Goal: Information Seeking & Learning: Check status

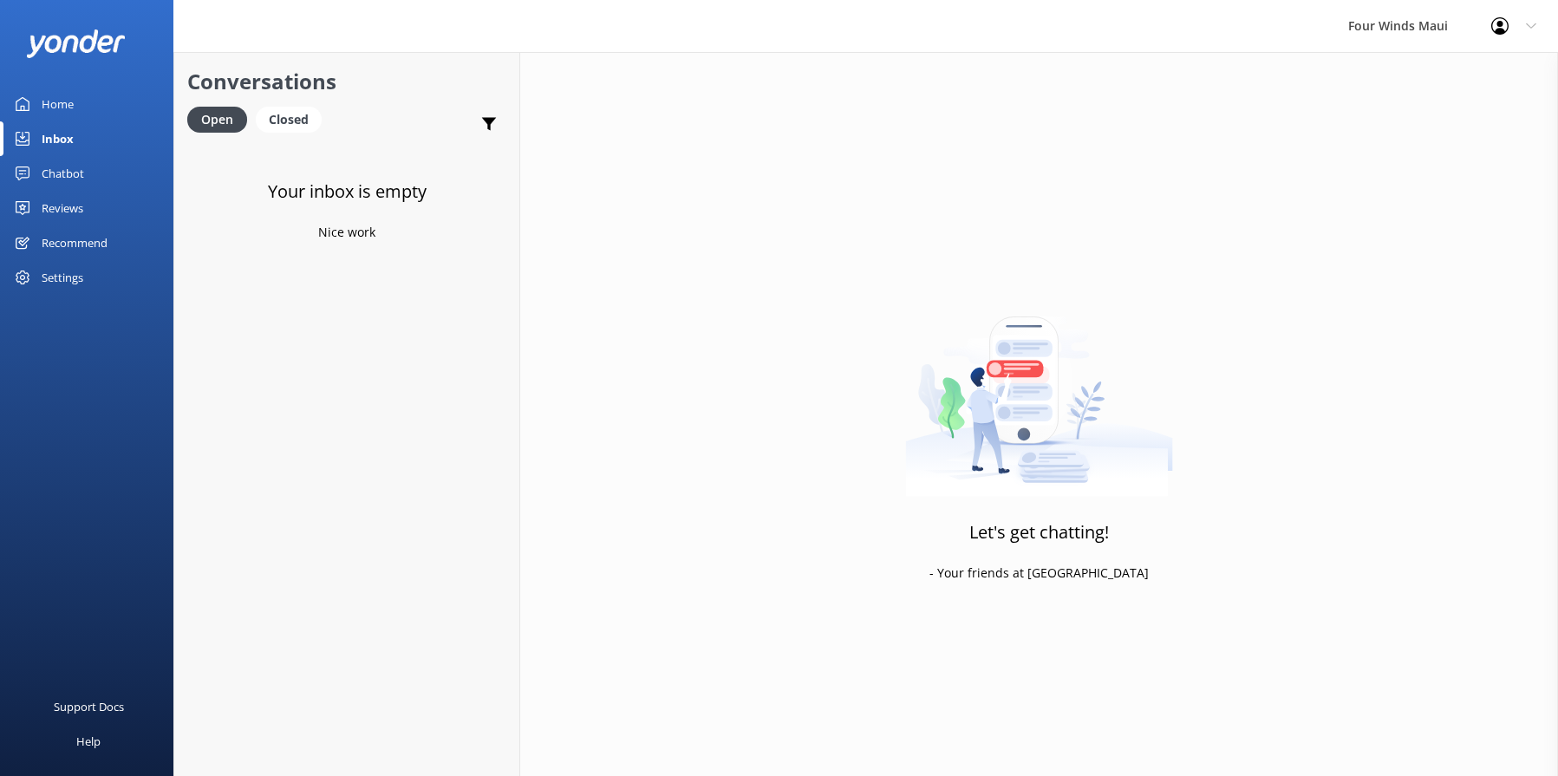
click at [43, 94] on div "Home" at bounding box center [58, 104] width 32 height 35
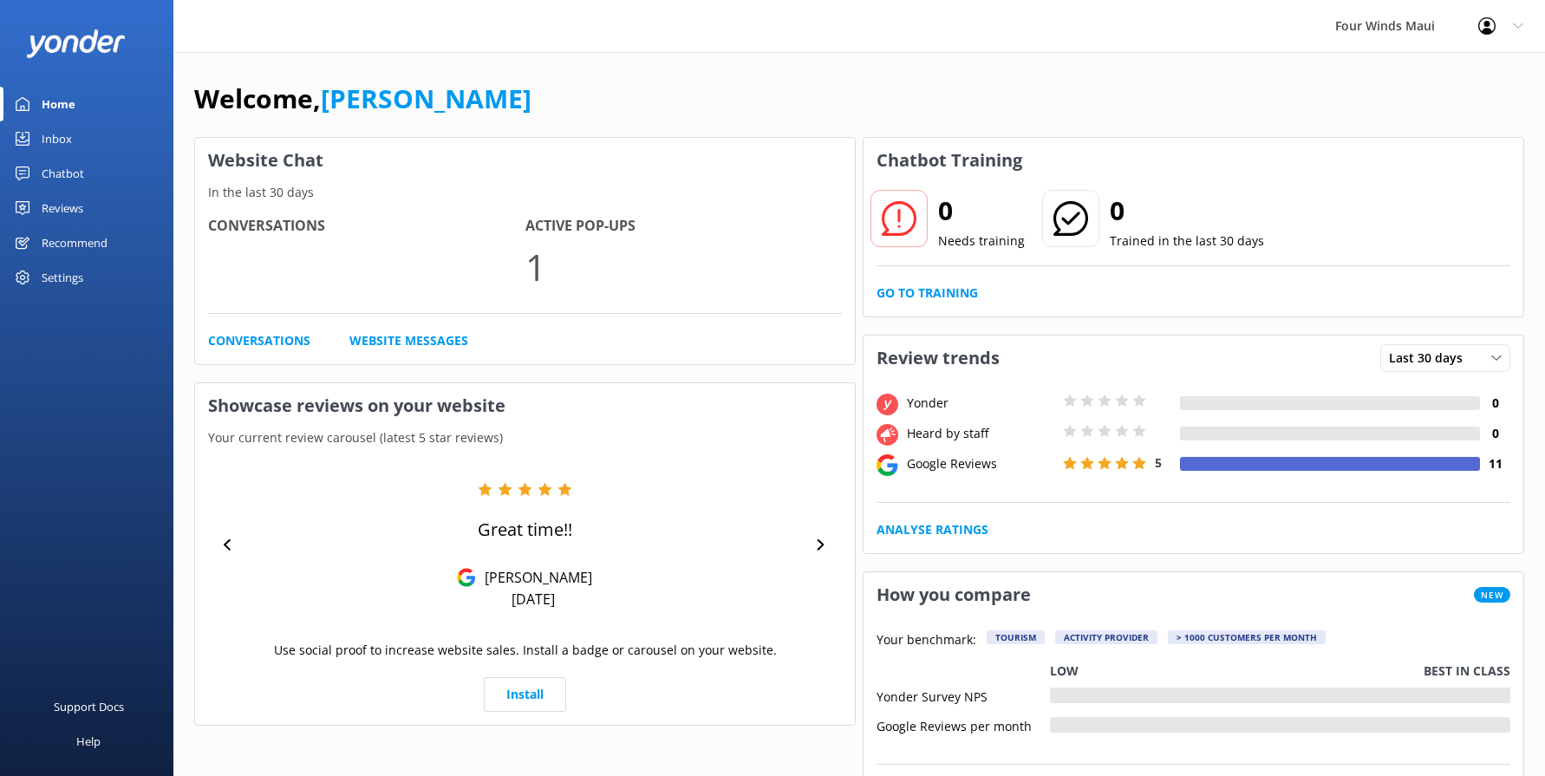
click at [80, 175] on div "Chatbot" at bounding box center [63, 173] width 42 height 35
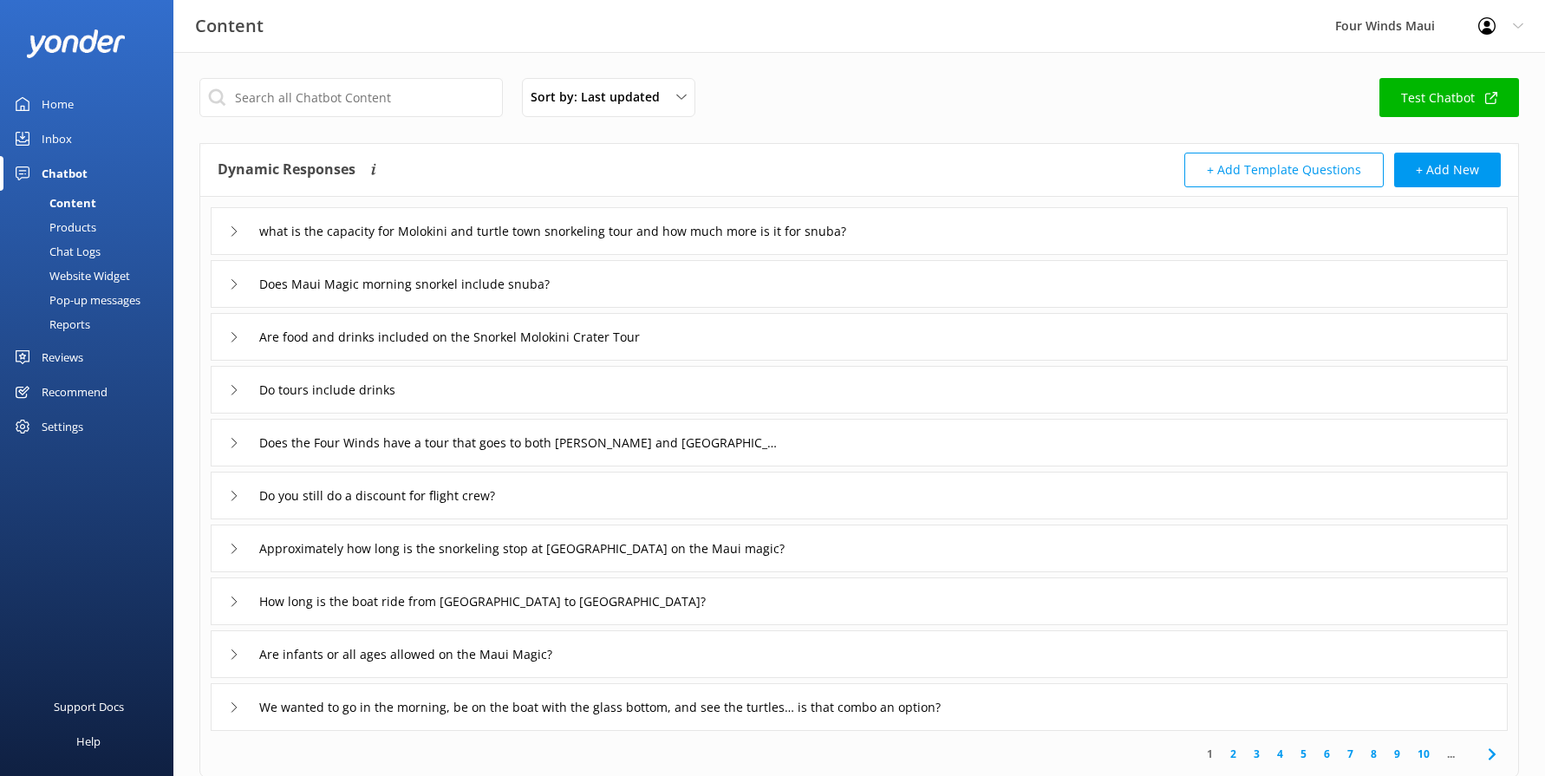
click at [92, 247] on div "Chat Logs" at bounding box center [55, 251] width 90 height 24
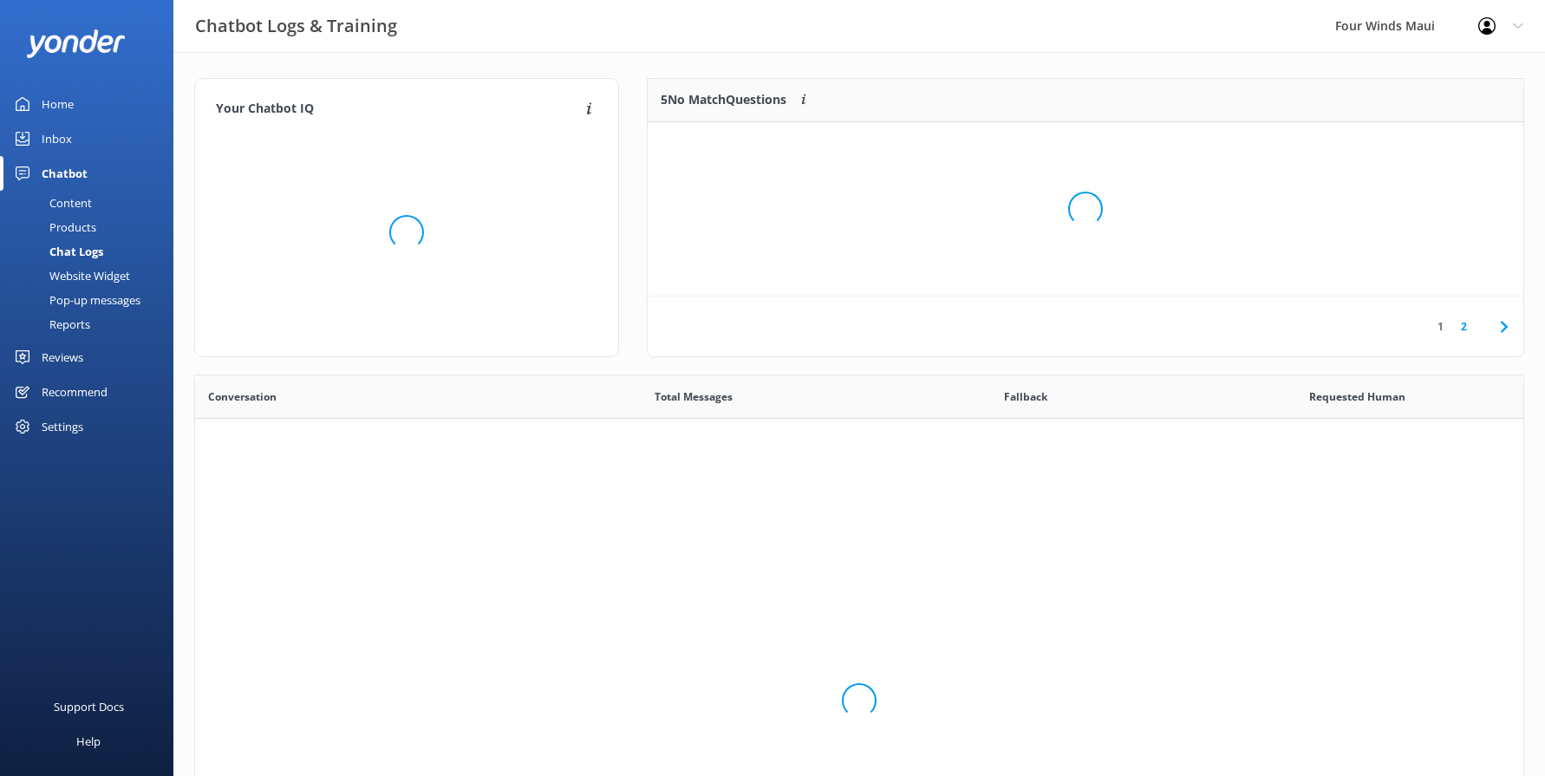
scroll to position [595, 1315]
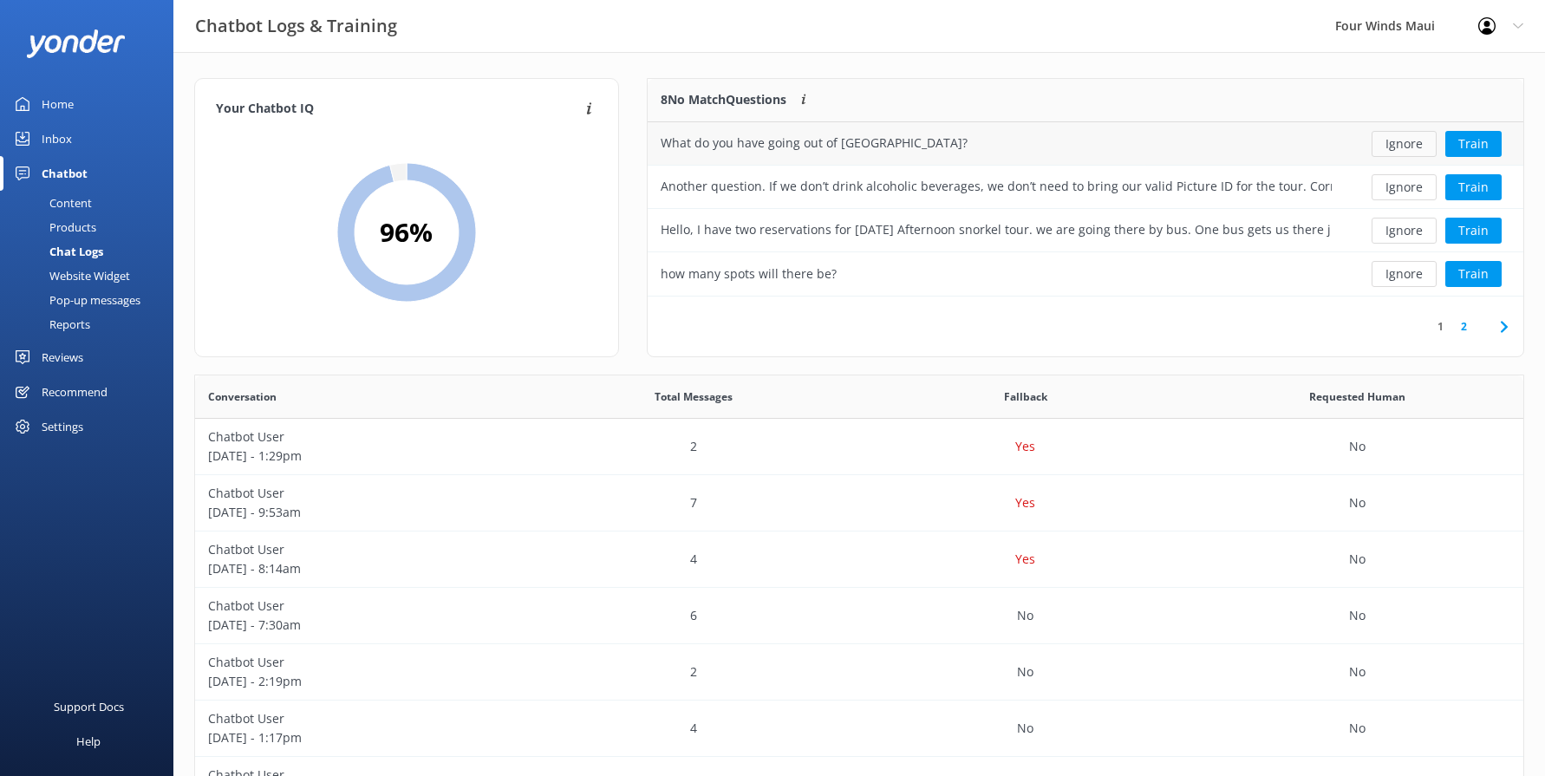
click at [1409, 136] on button "Ignore" at bounding box center [1403, 144] width 65 height 26
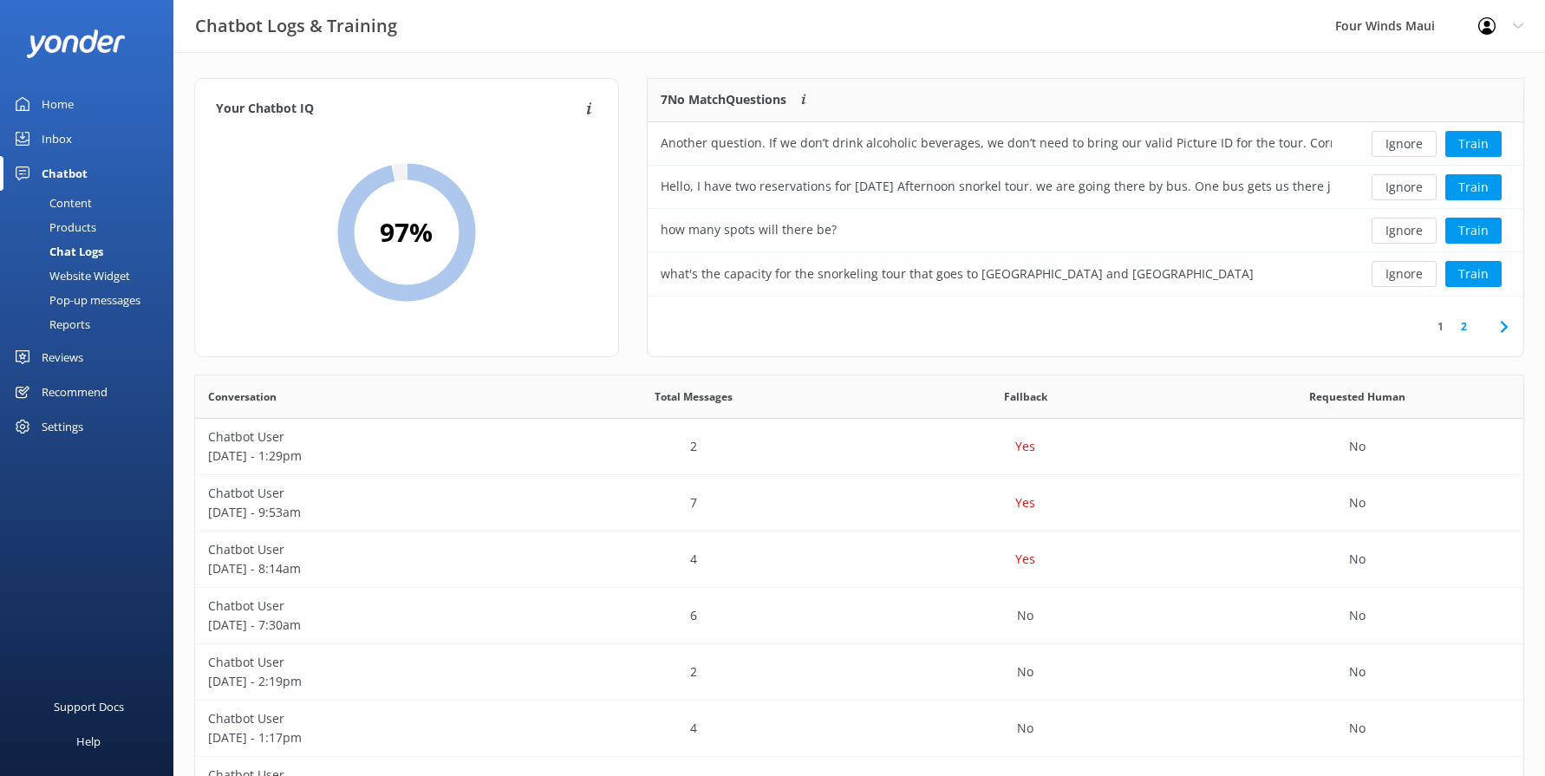
click at [1409, 136] on button "Ignore" at bounding box center [1403, 144] width 65 height 26
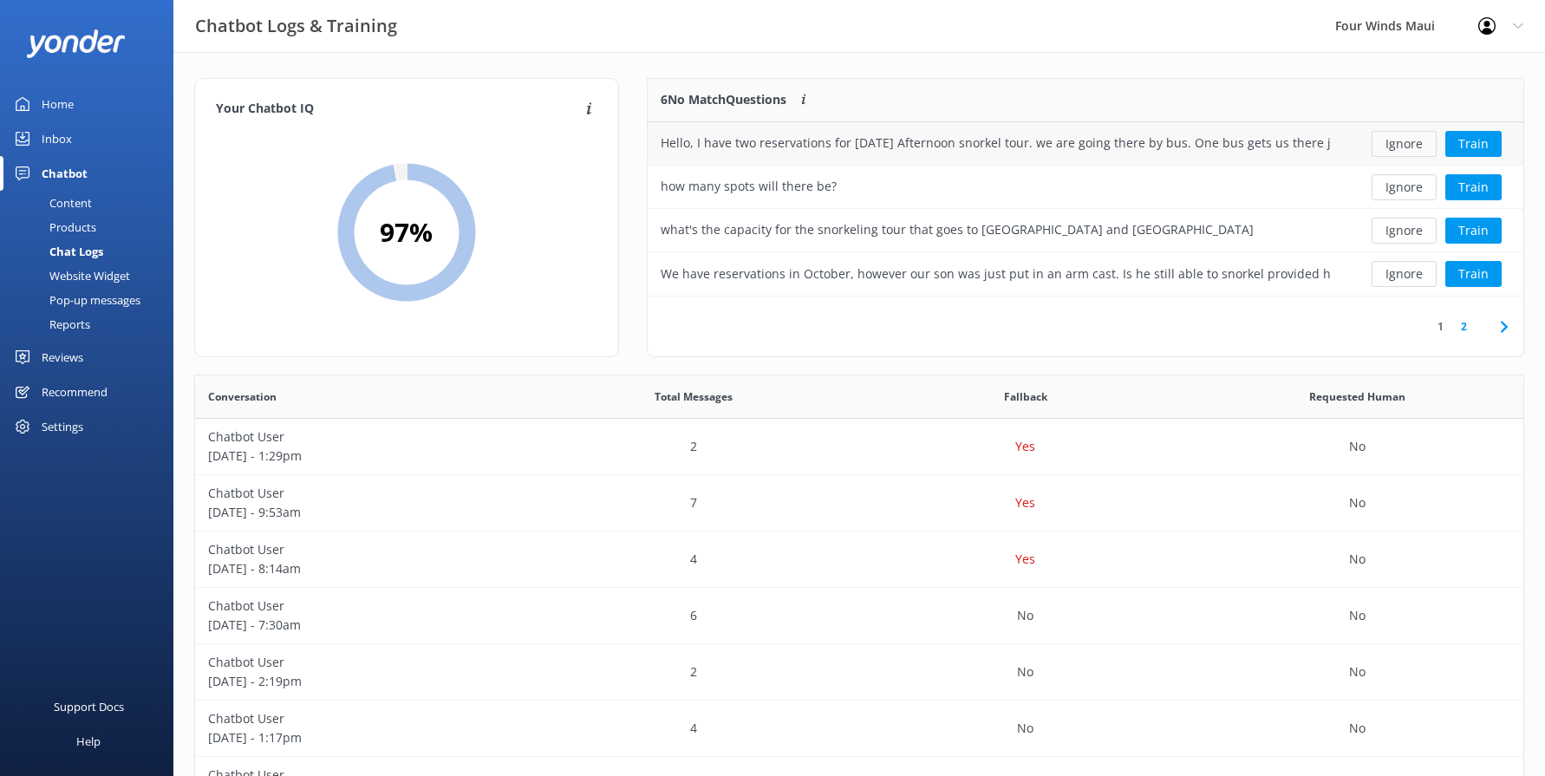
click at [1409, 135] on button "Ignore" at bounding box center [1403, 144] width 65 height 26
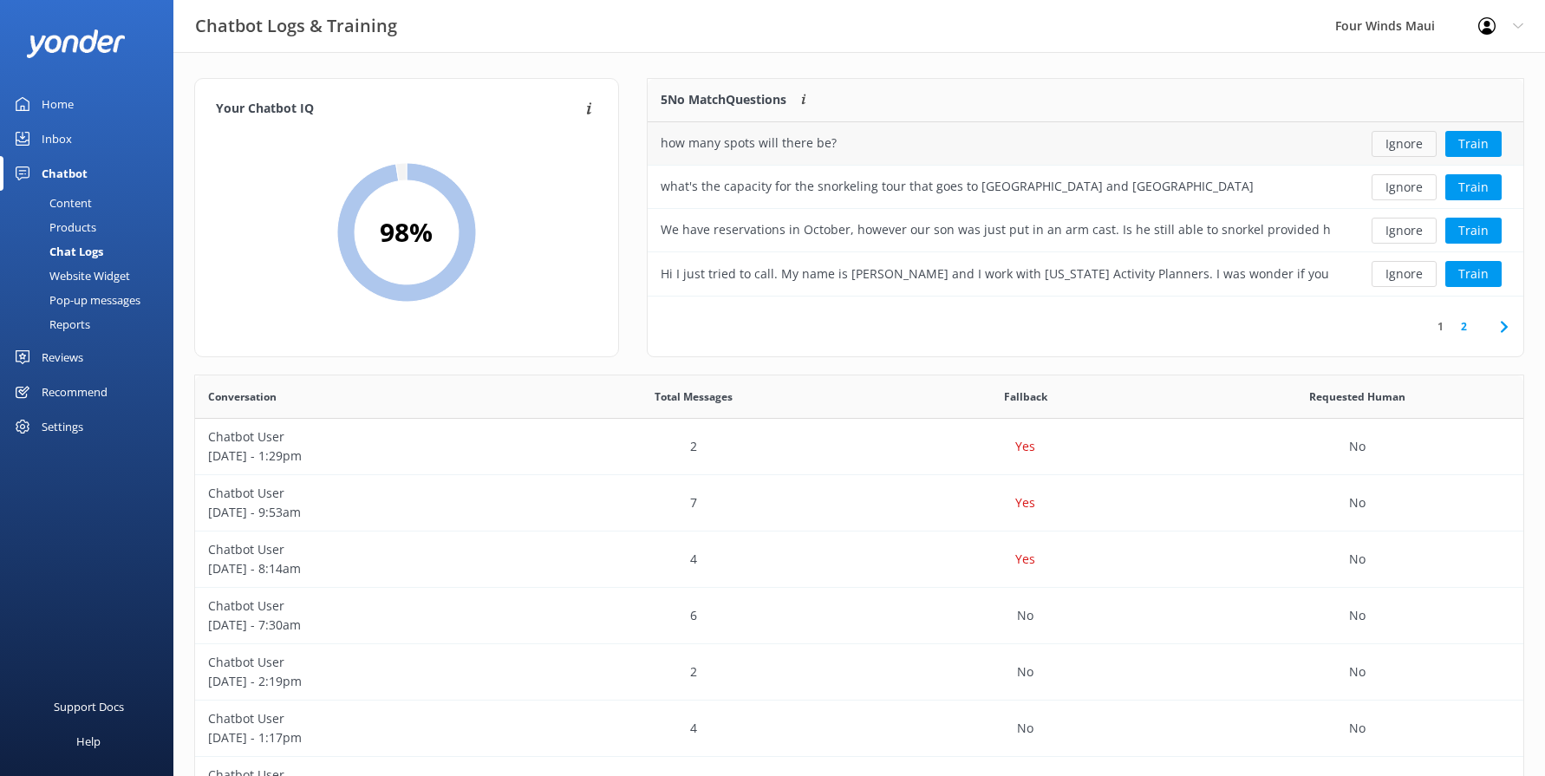
click at [1409, 137] on button "Ignore" at bounding box center [1403, 144] width 65 height 26
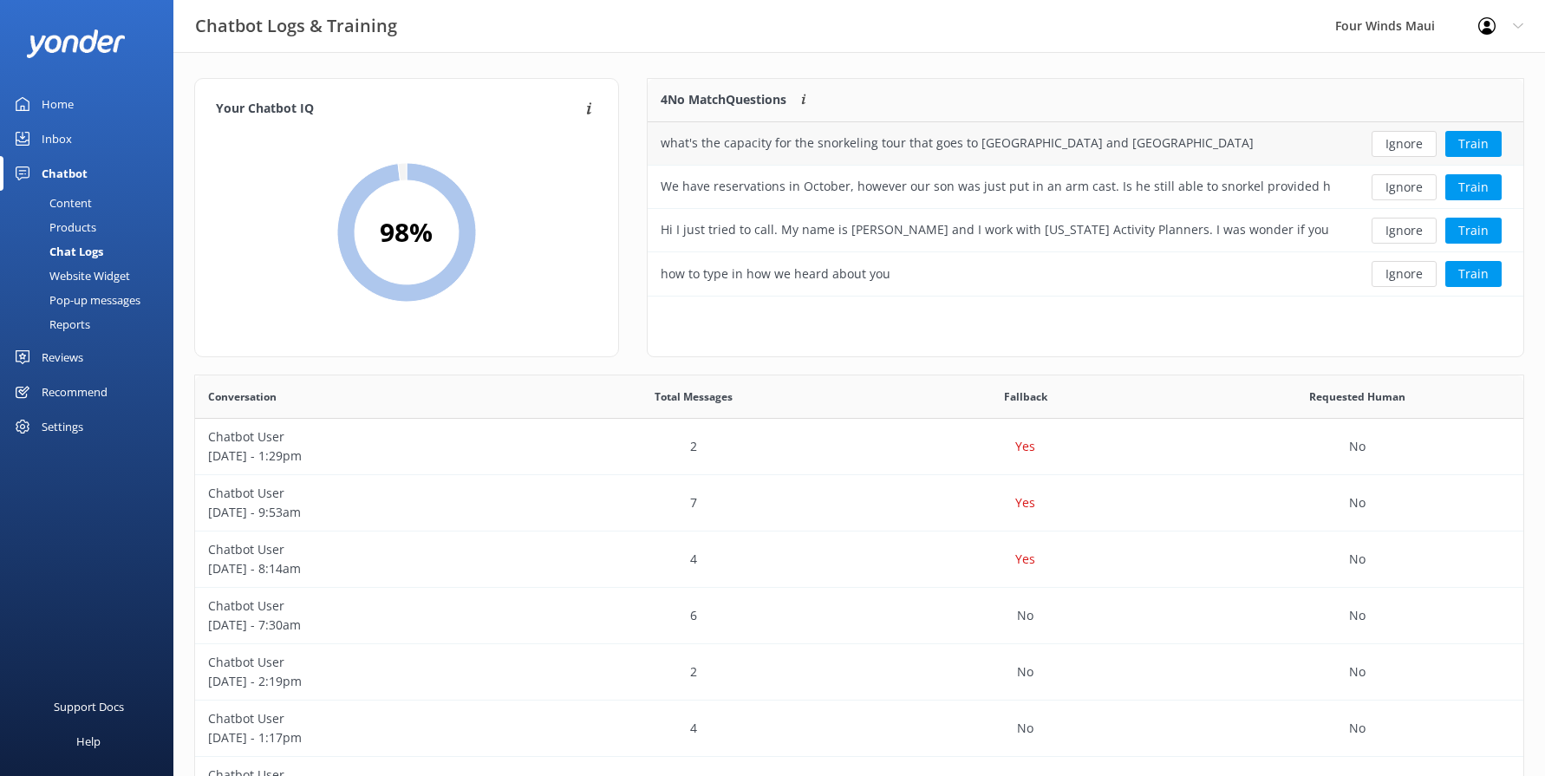
click at [1409, 136] on button "Ignore" at bounding box center [1403, 144] width 65 height 26
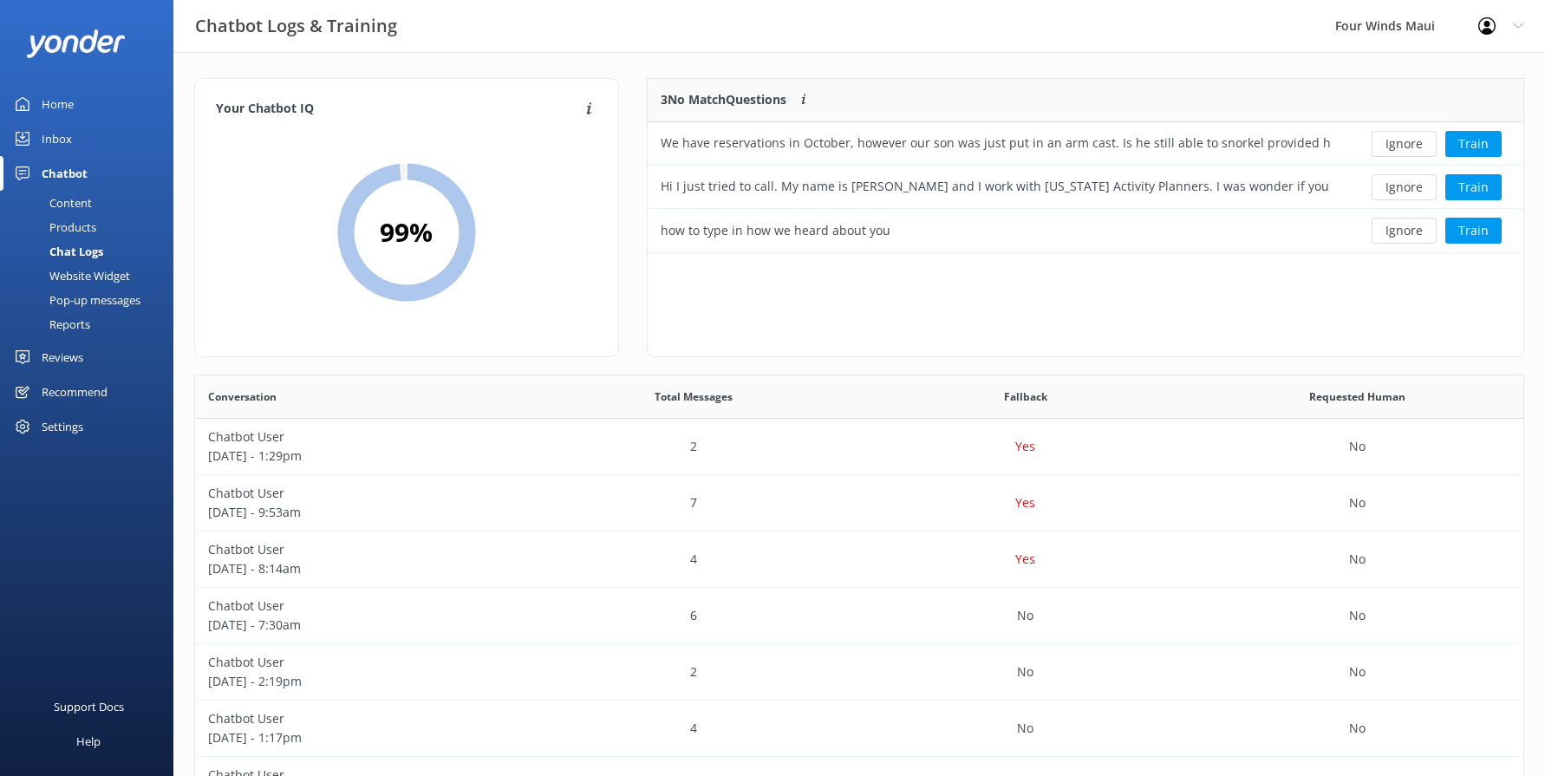
scroll to position [161, 862]
click at [1409, 136] on button "Ignore" at bounding box center [1403, 144] width 65 height 26
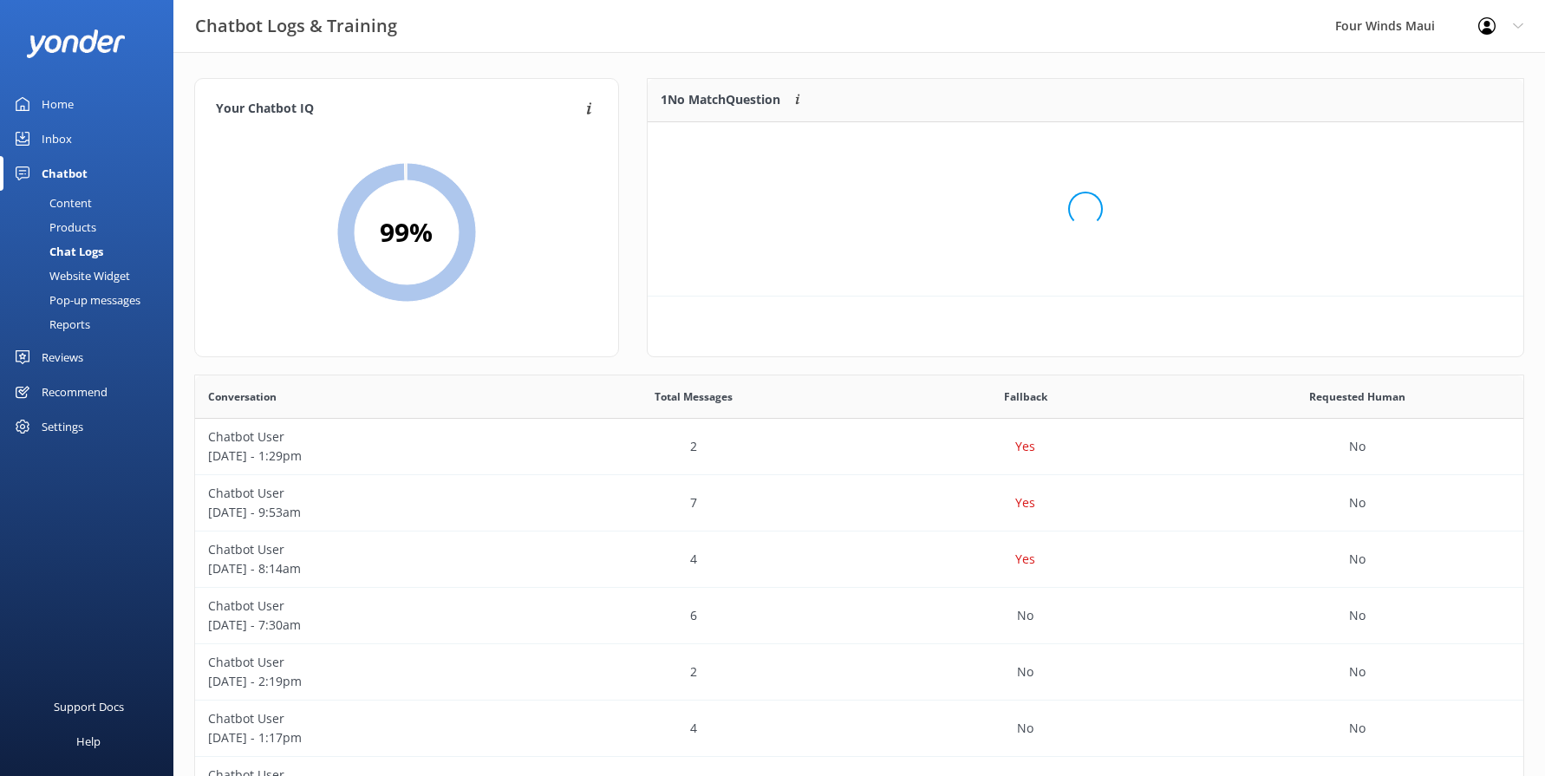
scroll to position [75, 862]
click at [1409, 136] on button "Ignore" at bounding box center [1403, 144] width 65 height 26
click at [55, 105] on div "Home" at bounding box center [58, 104] width 32 height 35
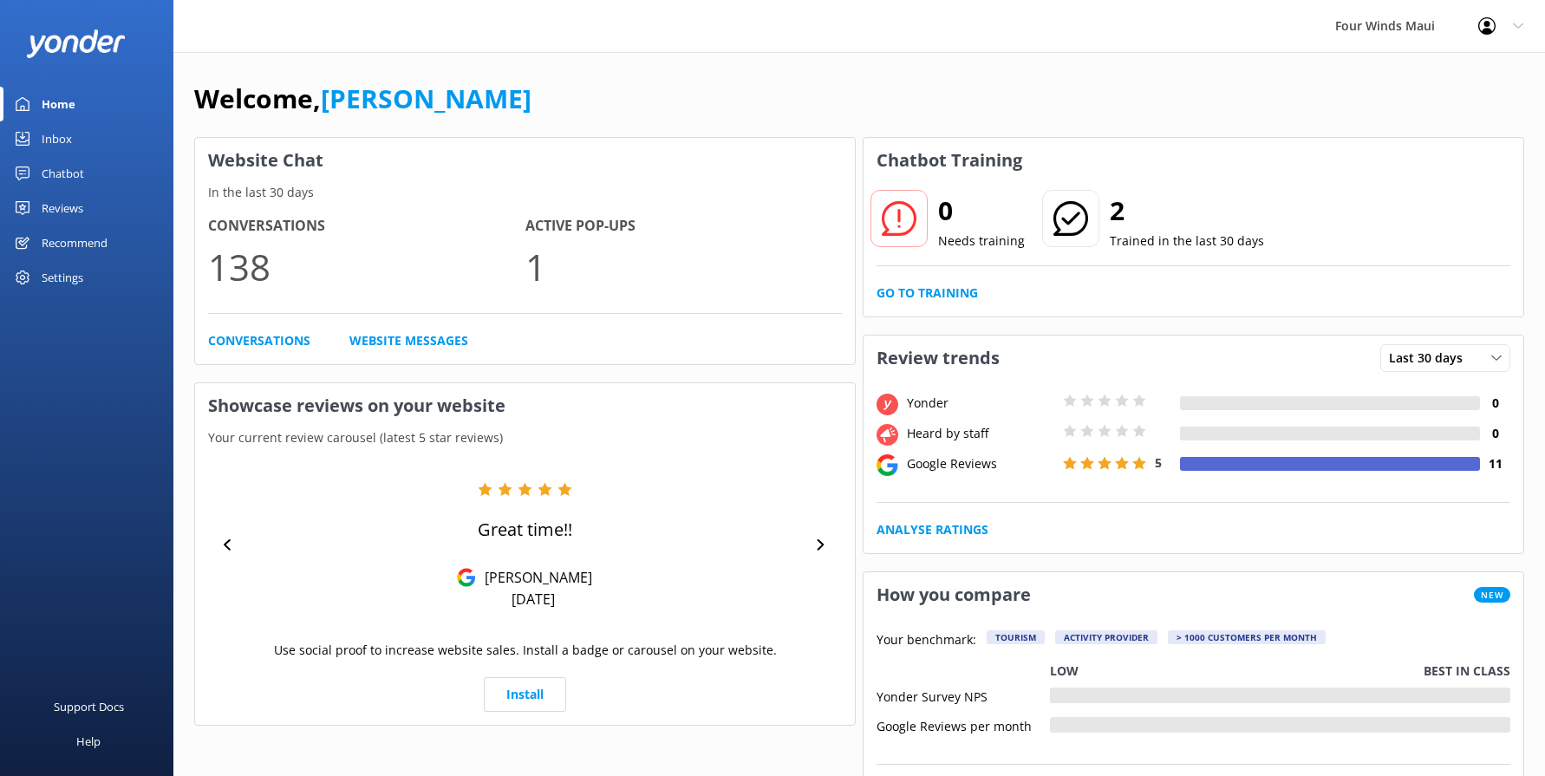
click at [57, 172] on div "Chatbot" at bounding box center [63, 173] width 42 height 35
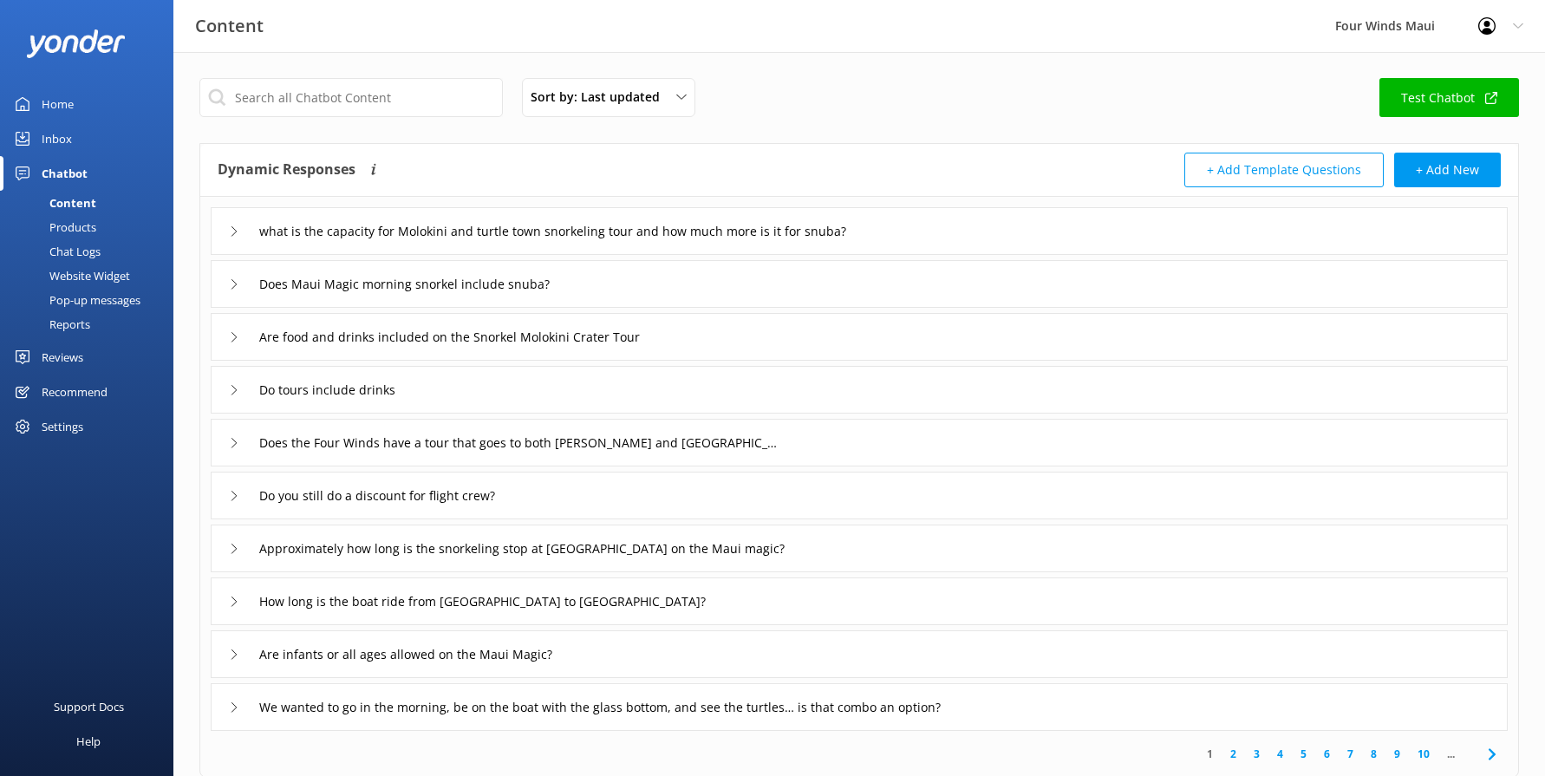
click at [78, 322] on div "Reports" at bounding box center [50, 324] width 80 height 24
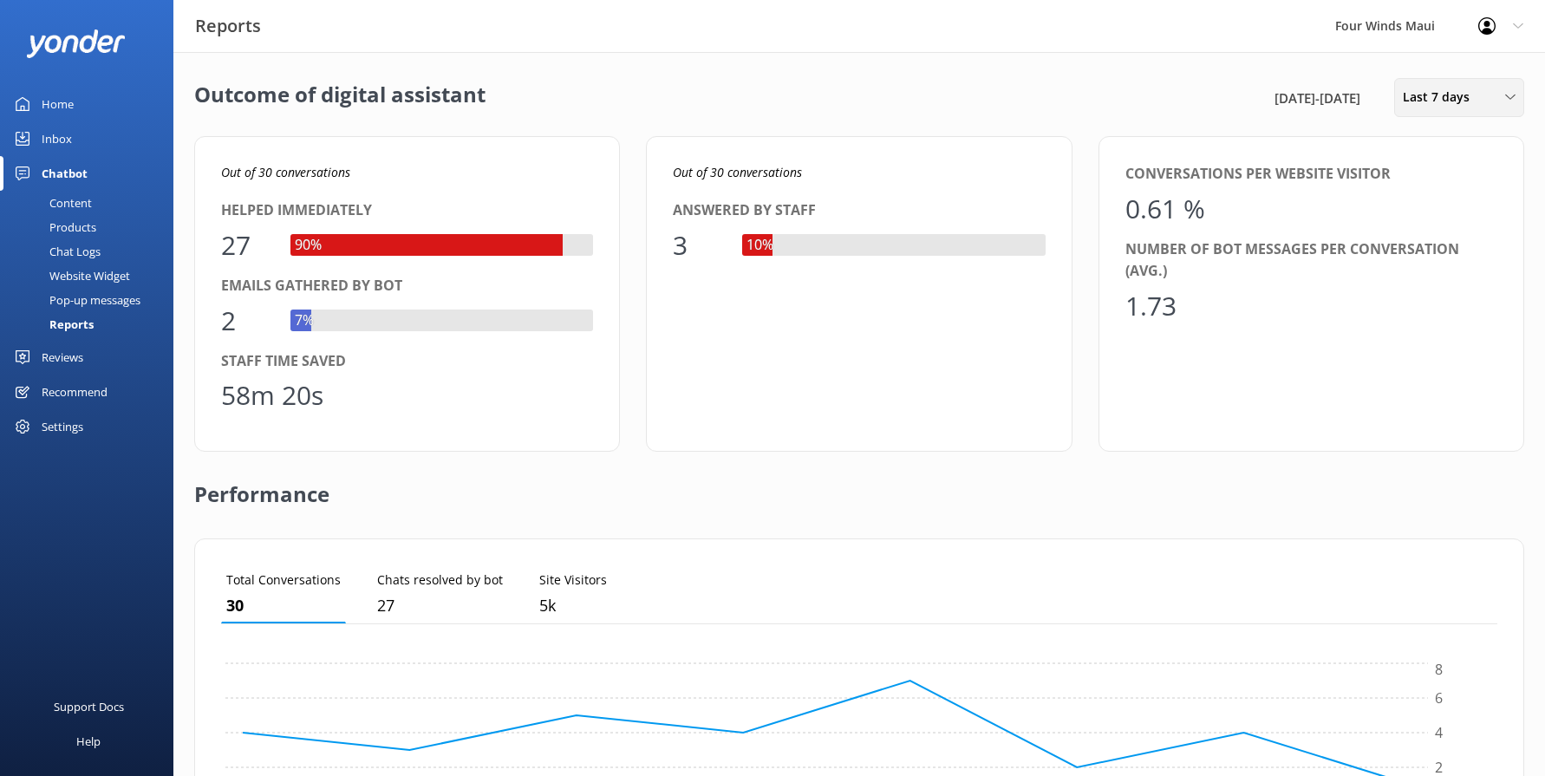
click at [1480, 94] on div "Last 7 days" at bounding box center [1458, 97] width 121 height 19
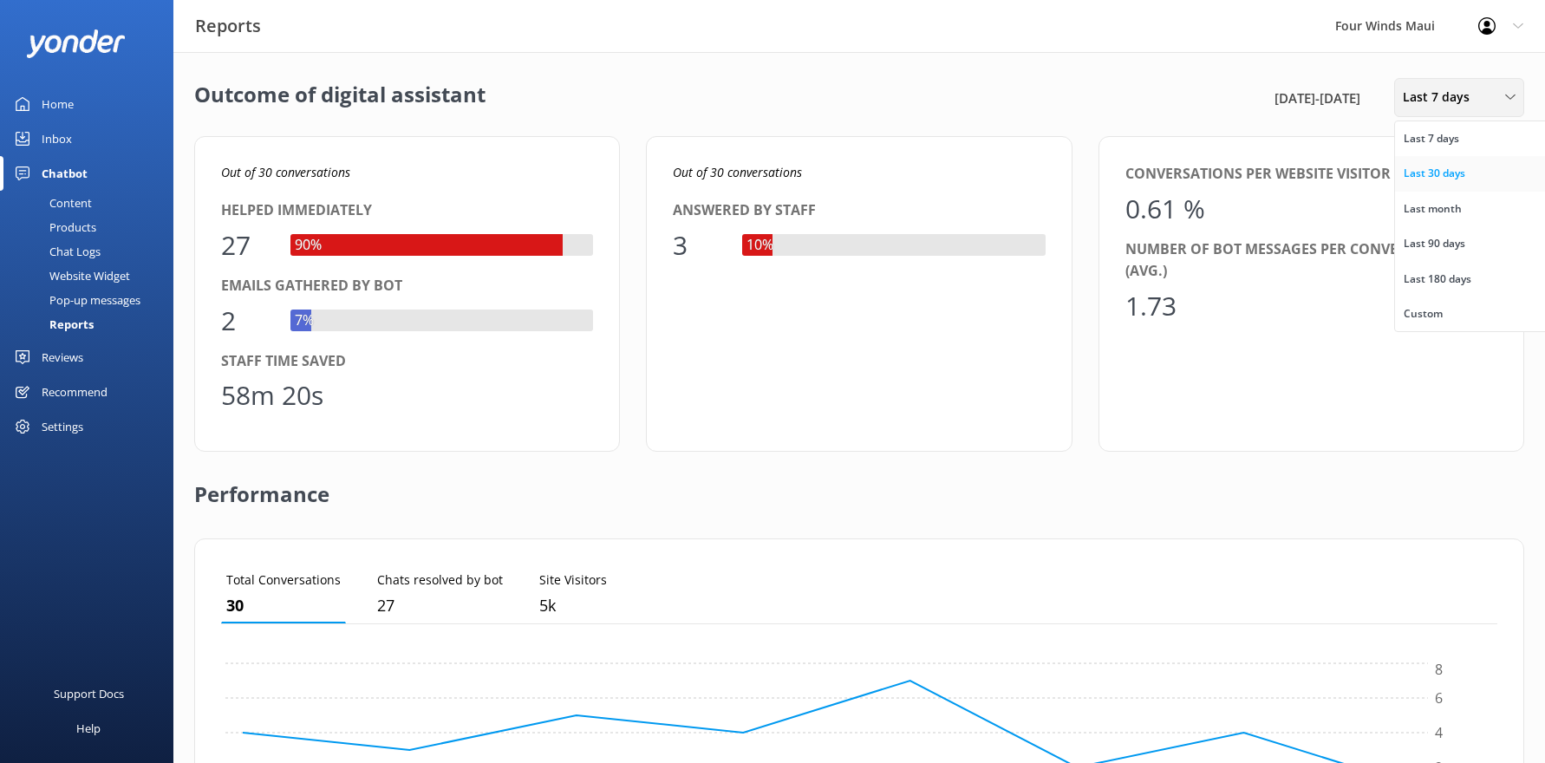
click at [1463, 165] on div "Last 30 days" at bounding box center [1434, 173] width 62 height 17
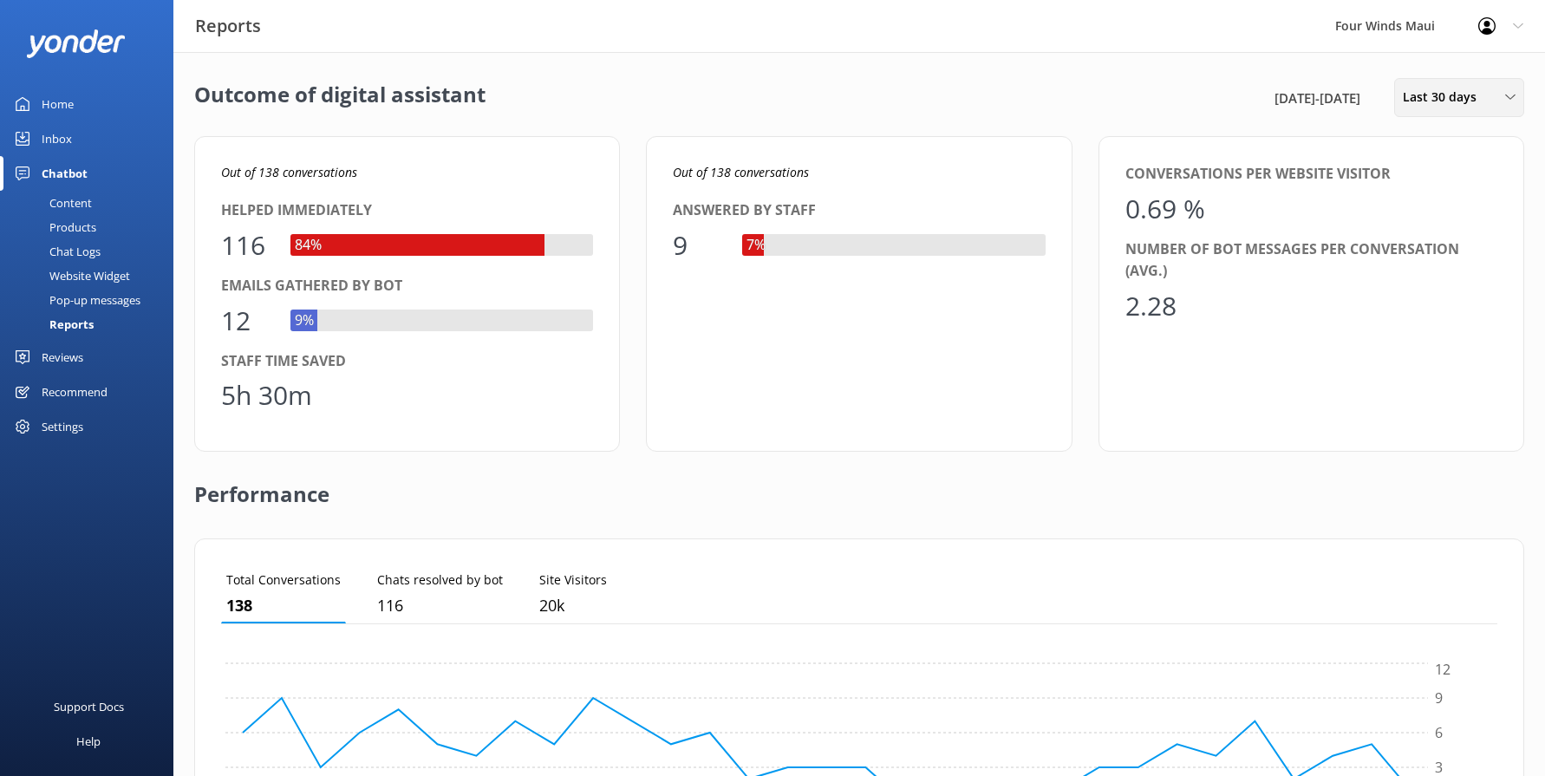
click at [1497, 99] on div "Last 30 days" at bounding box center [1458, 97] width 121 height 19
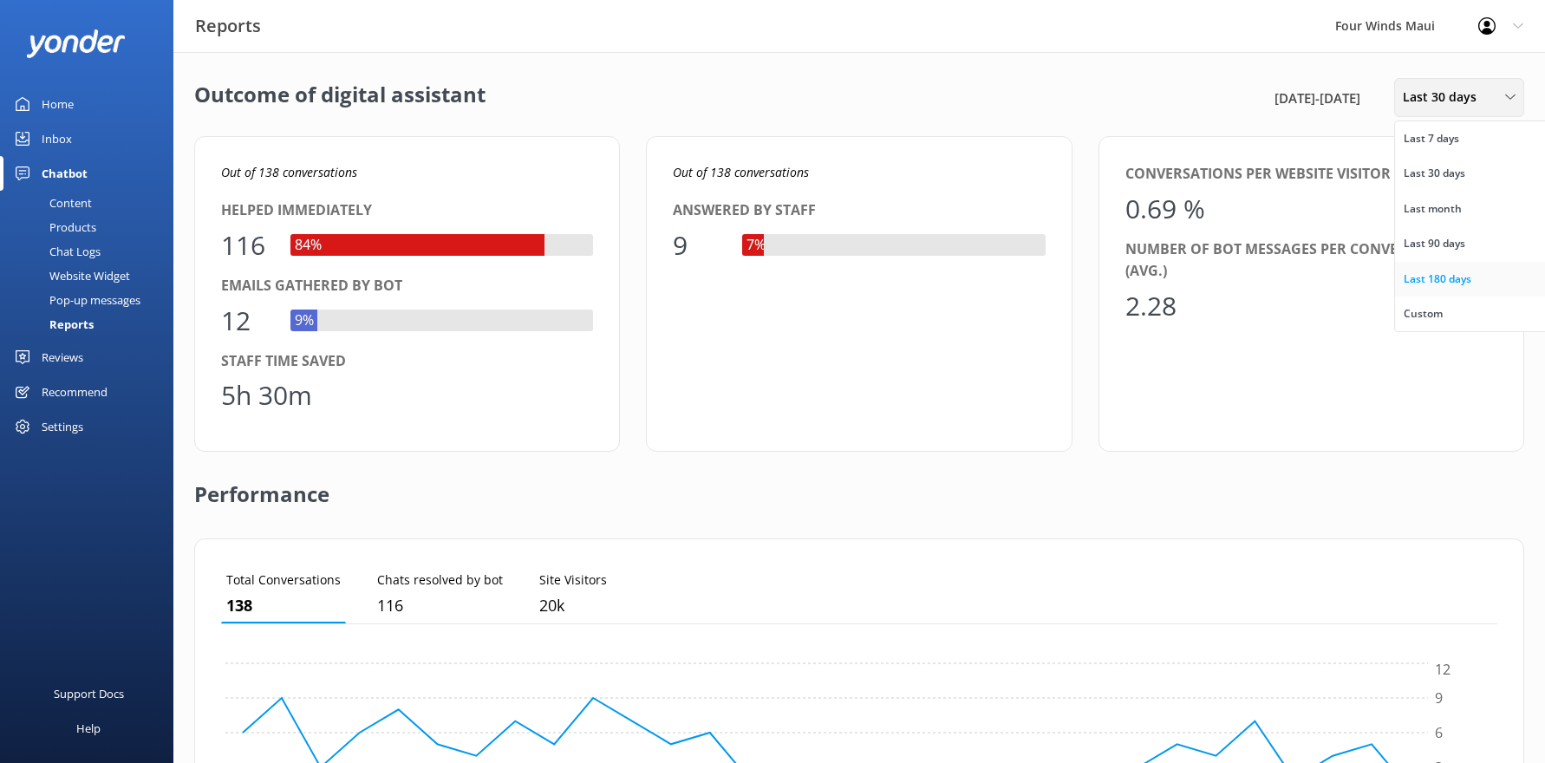
click at [1428, 283] on div "Last 180 days" at bounding box center [1437, 278] width 68 height 17
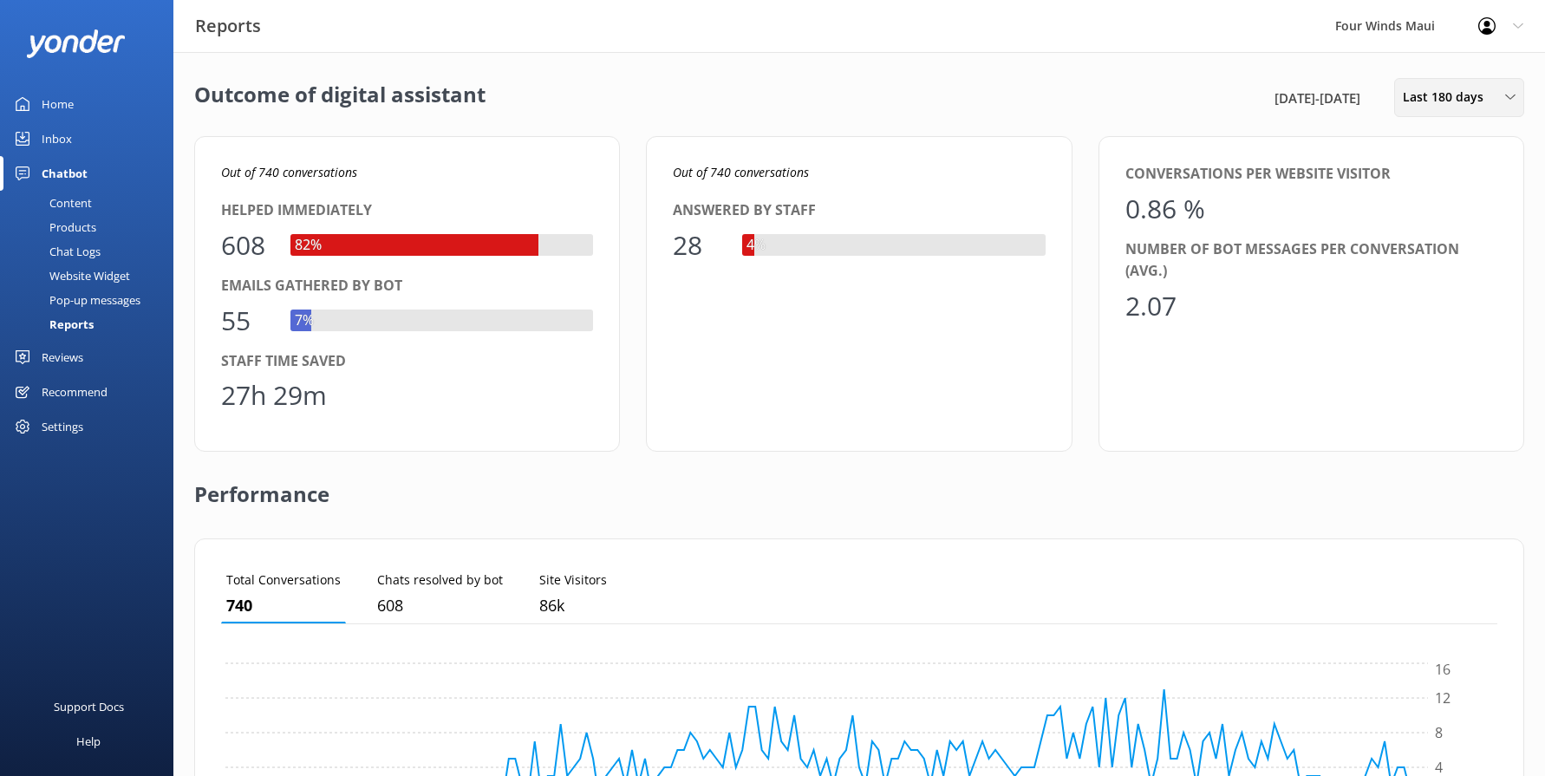
click at [1487, 99] on span "Last 180 days" at bounding box center [1447, 97] width 91 height 19
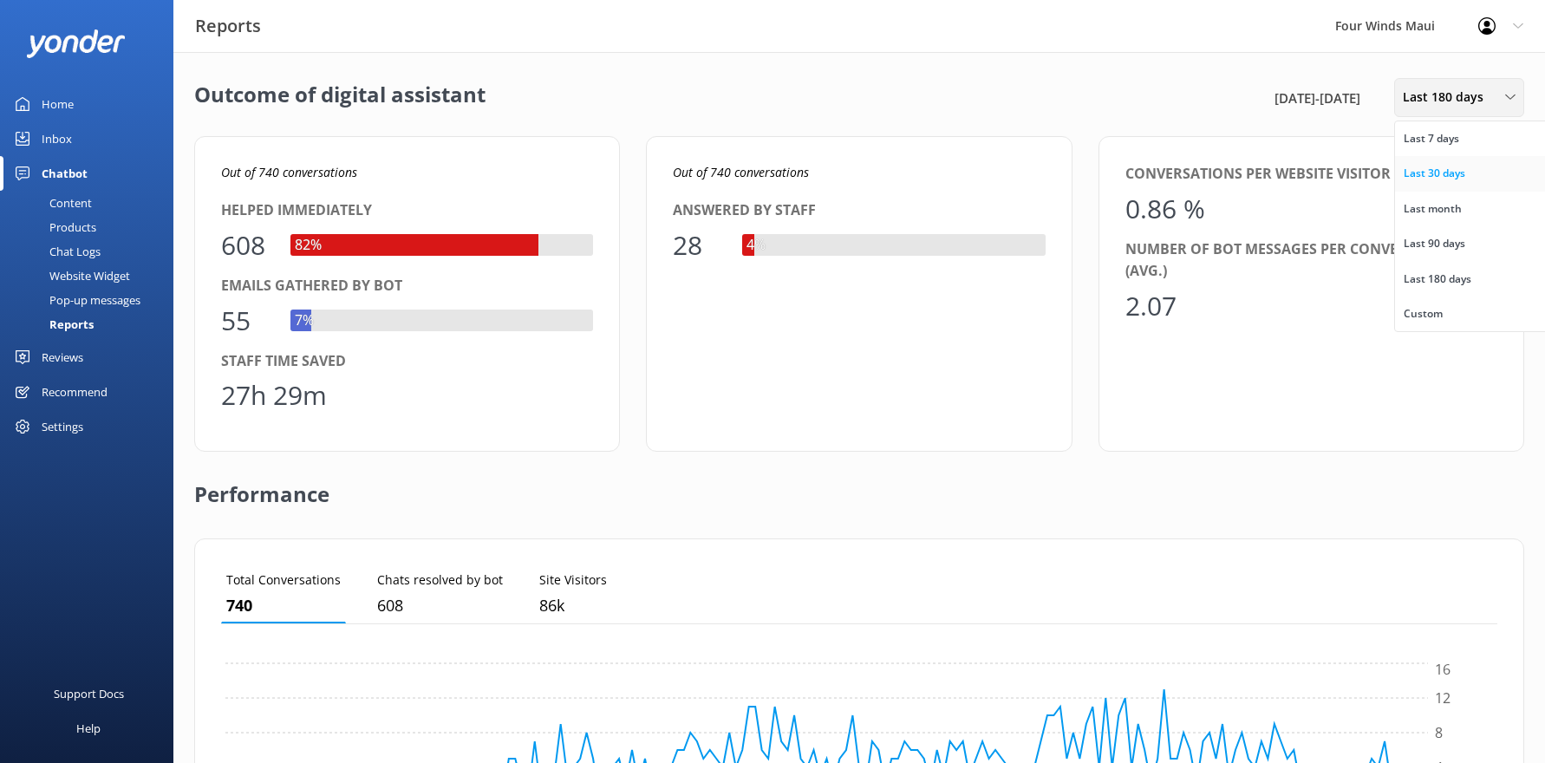
click at [1451, 180] on div "Last 30 days" at bounding box center [1434, 173] width 62 height 17
